Goal: Task Accomplishment & Management: Use online tool/utility

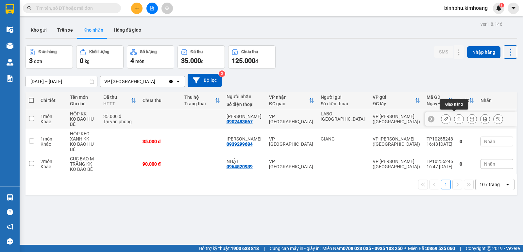
click at [456, 117] on icon at bounding box center [458, 119] width 5 height 5
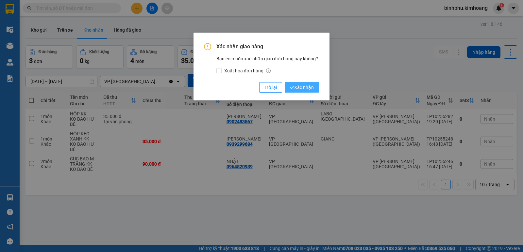
click at [312, 87] on span "Xác nhận" at bounding box center [302, 87] width 24 height 7
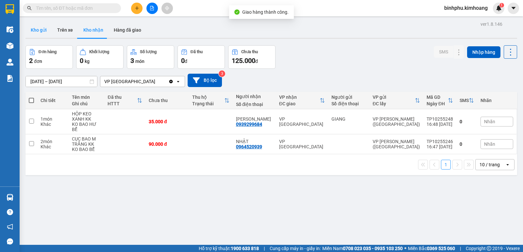
click at [45, 27] on button "Kho gửi" at bounding box center [38, 30] width 26 height 16
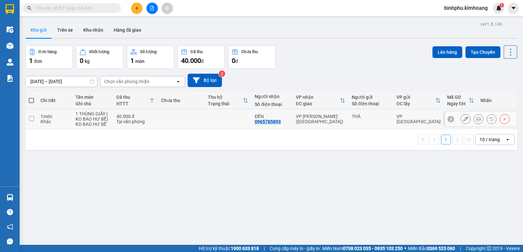
click at [165, 116] on td at bounding box center [181, 119] width 47 height 20
checkbox input "true"
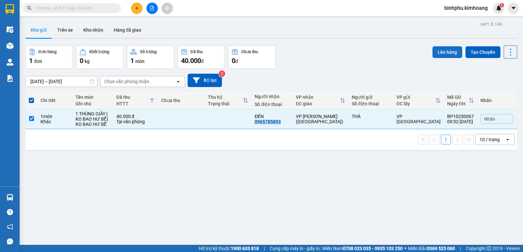
click at [433, 50] on button "Lên hàng" at bounding box center [447, 52] width 30 height 12
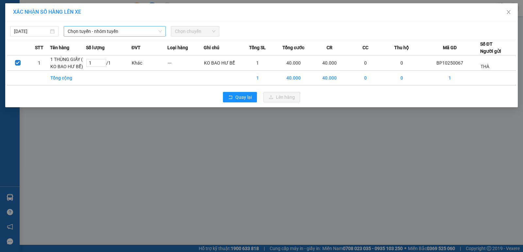
click at [138, 33] on span "Chọn tuyến - nhóm tuyến" at bounding box center [115, 31] width 94 height 10
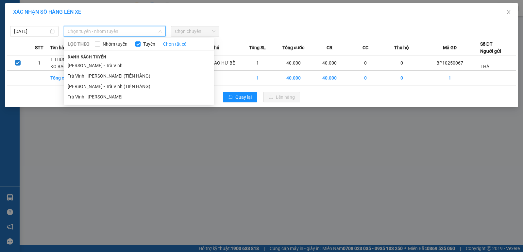
drag, startPoint x: 129, startPoint y: 95, endPoint x: 145, endPoint y: 84, distance: 19.2
click at [130, 95] on li "Trà Vinh - [PERSON_NAME]" at bounding box center [139, 97] width 150 height 10
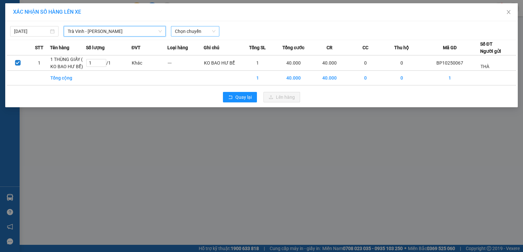
click at [204, 32] on span "Chọn chuyến" at bounding box center [195, 31] width 40 height 10
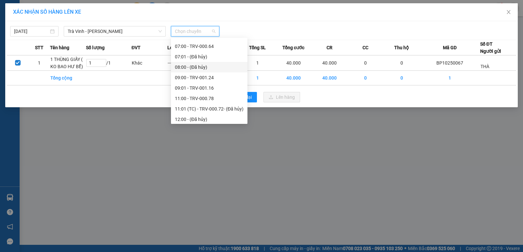
scroll to position [196, 0]
click at [183, 69] on div "11:00 - TRV-000.78" at bounding box center [209, 67] width 69 height 7
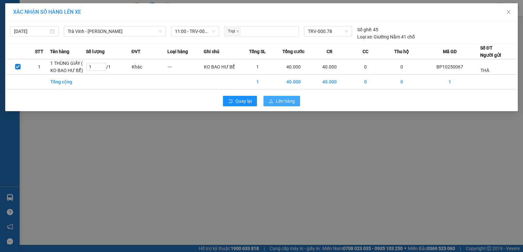
click at [288, 98] on span "Lên hàng" at bounding box center [285, 101] width 19 height 7
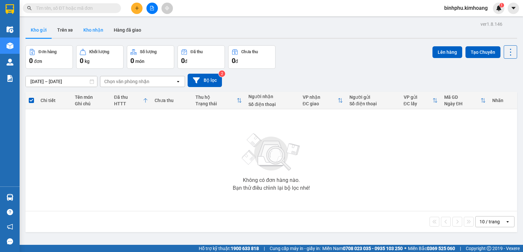
click at [95, 29] on button "Kho nhận" at bounding box center [93, 30] width 30 height 16
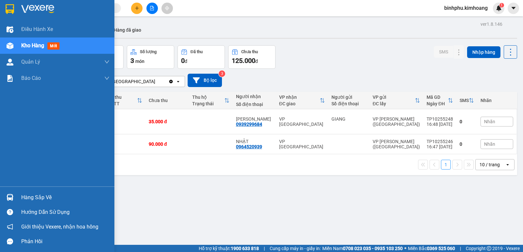
click at [20, 194] on div "Hàng sắp về" at bounding box center [57, 197] width 114 height 15
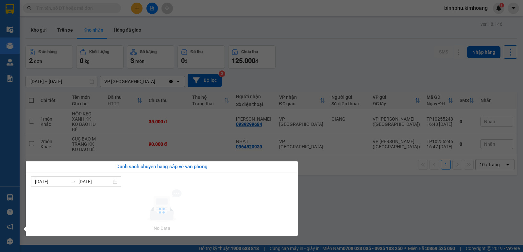
click at [0, 155] on div "Điều hành xe Kho hàng mới Quản [PERSON_NAME] lý chuyến Quản lý khách hàng mới B…" at bounding box center [10, 126] width 20 height 252
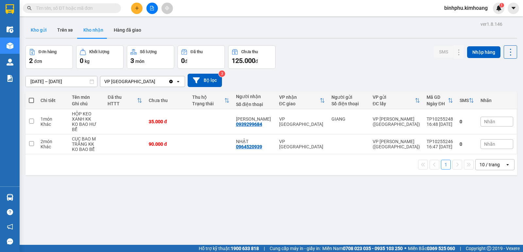
click at [36, 26] on button "Kho gửi" at bounding box center [38, 30] width 26 height 16
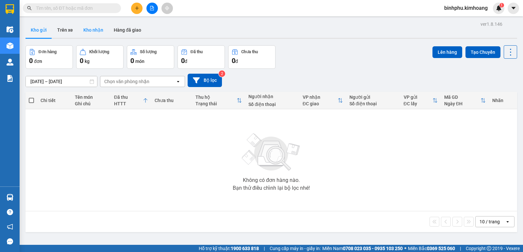
click at [79, 35] on button "Kho nhận" at bounding box center [93, 30] width 30 height 16
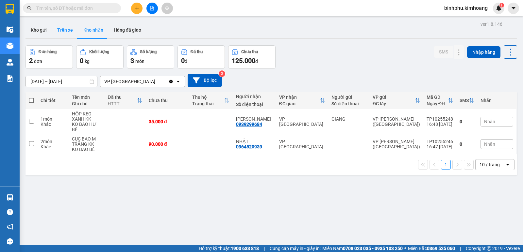
click at [73, 26] on button "Trên xe" at bounding box center [65, 30] width 26 height 16
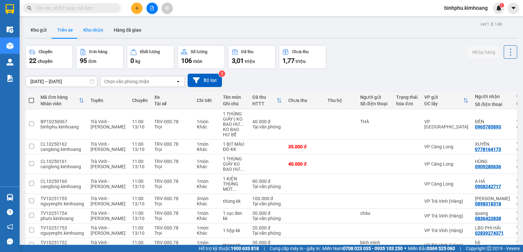
click at [98, 34] on button "Kho nhận" at bounding box center [93, 30] width 30 height 16
